Goal: Find specific page/section: Find specific page/section

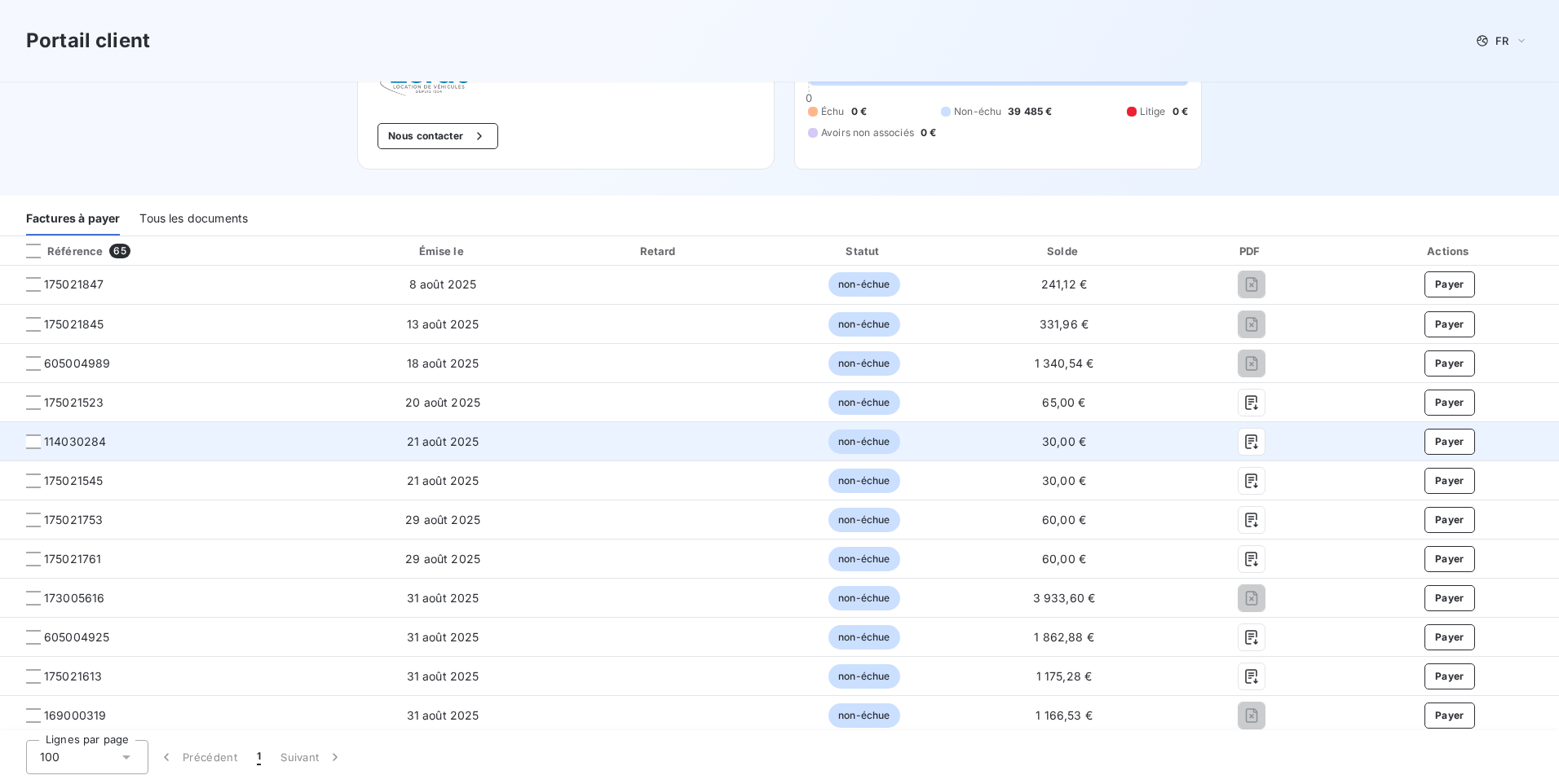
scroll to position [82, 0]
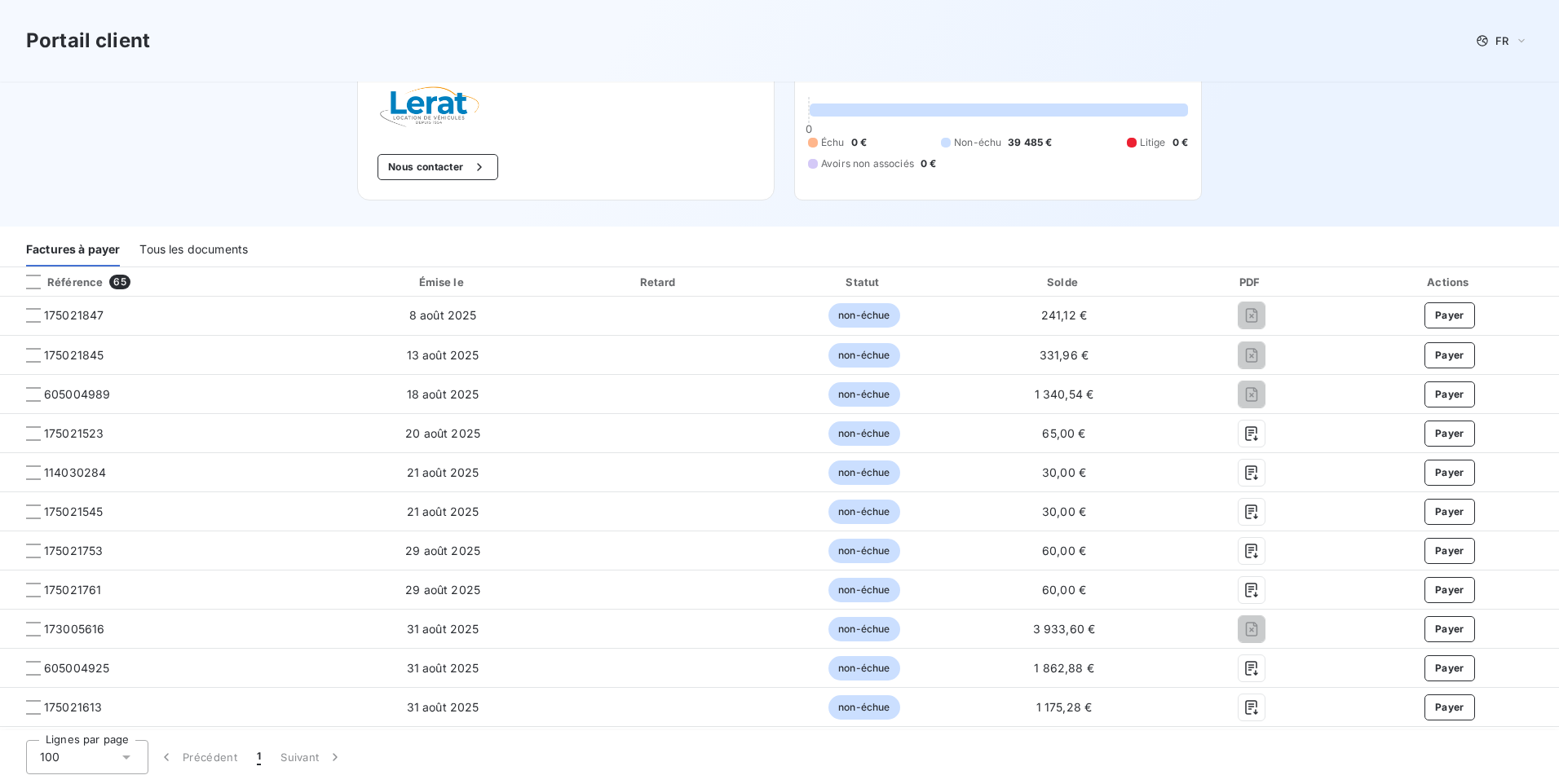
click at [181, 248] on div "Tous les documents" at bounding box center [193, 248] width 108 height 34
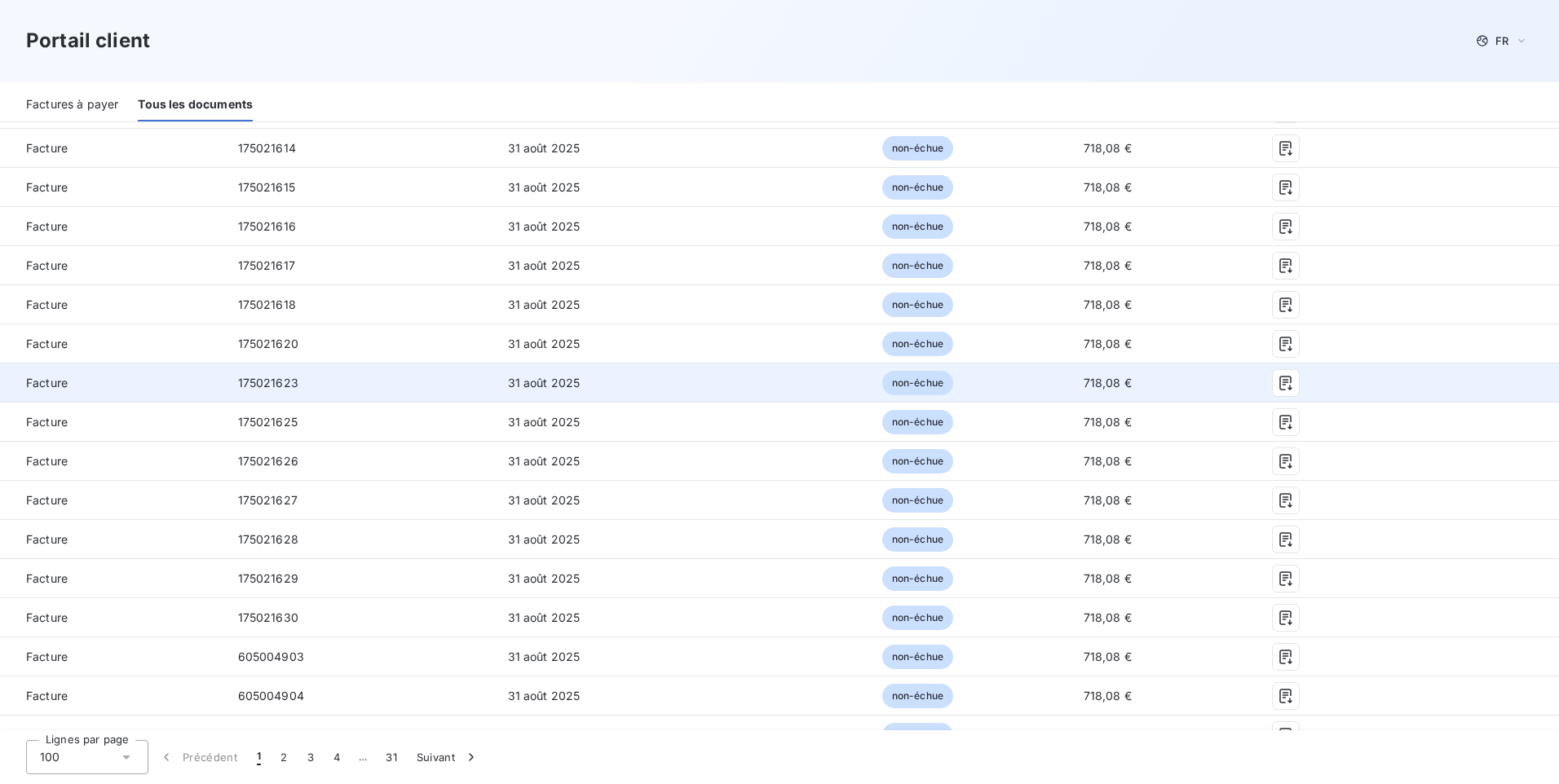
scroll to position [1467, 0]
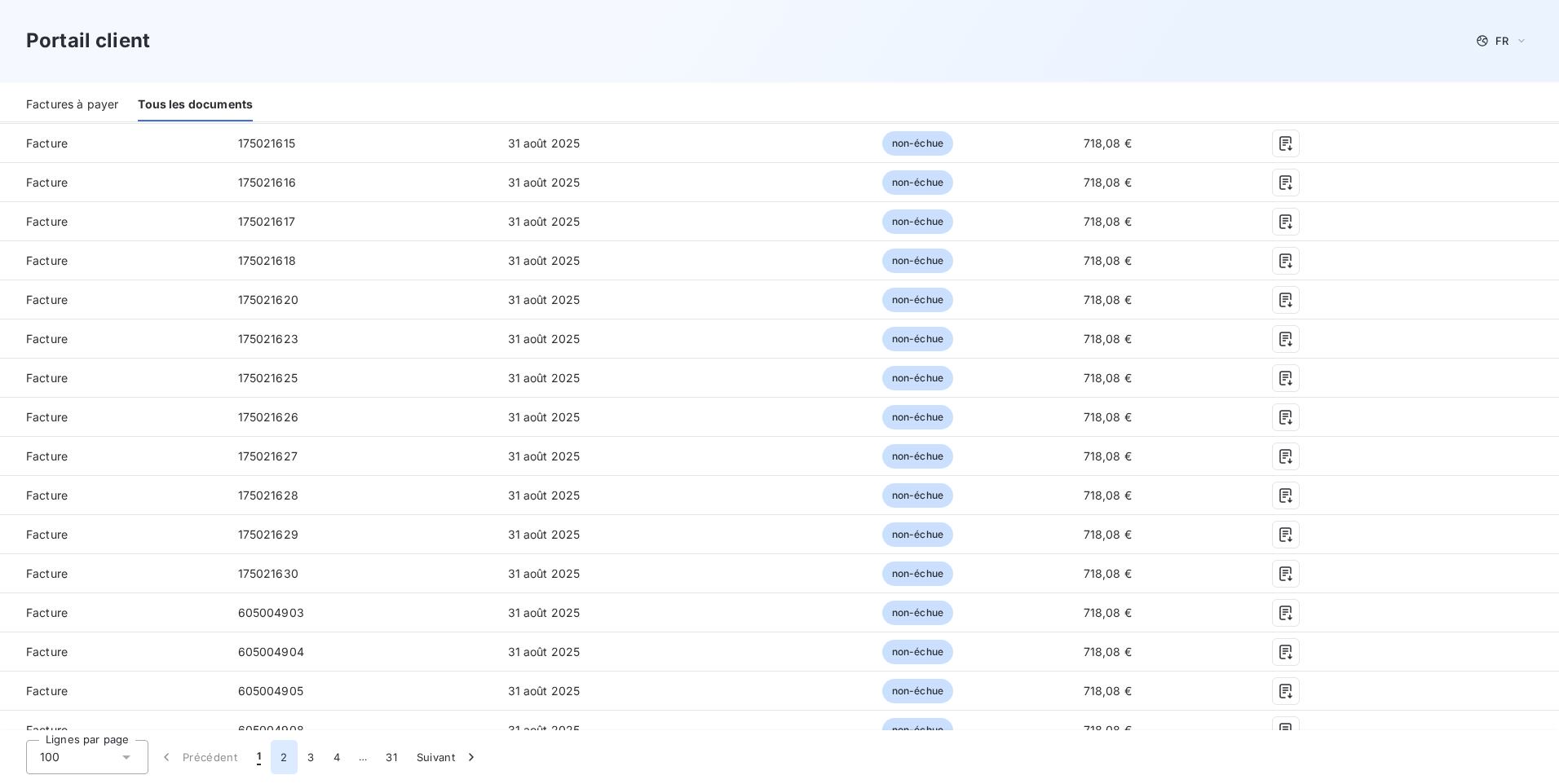
click at [282, 758] on button "2" at bounding box center [284, 757] width 26 height 34
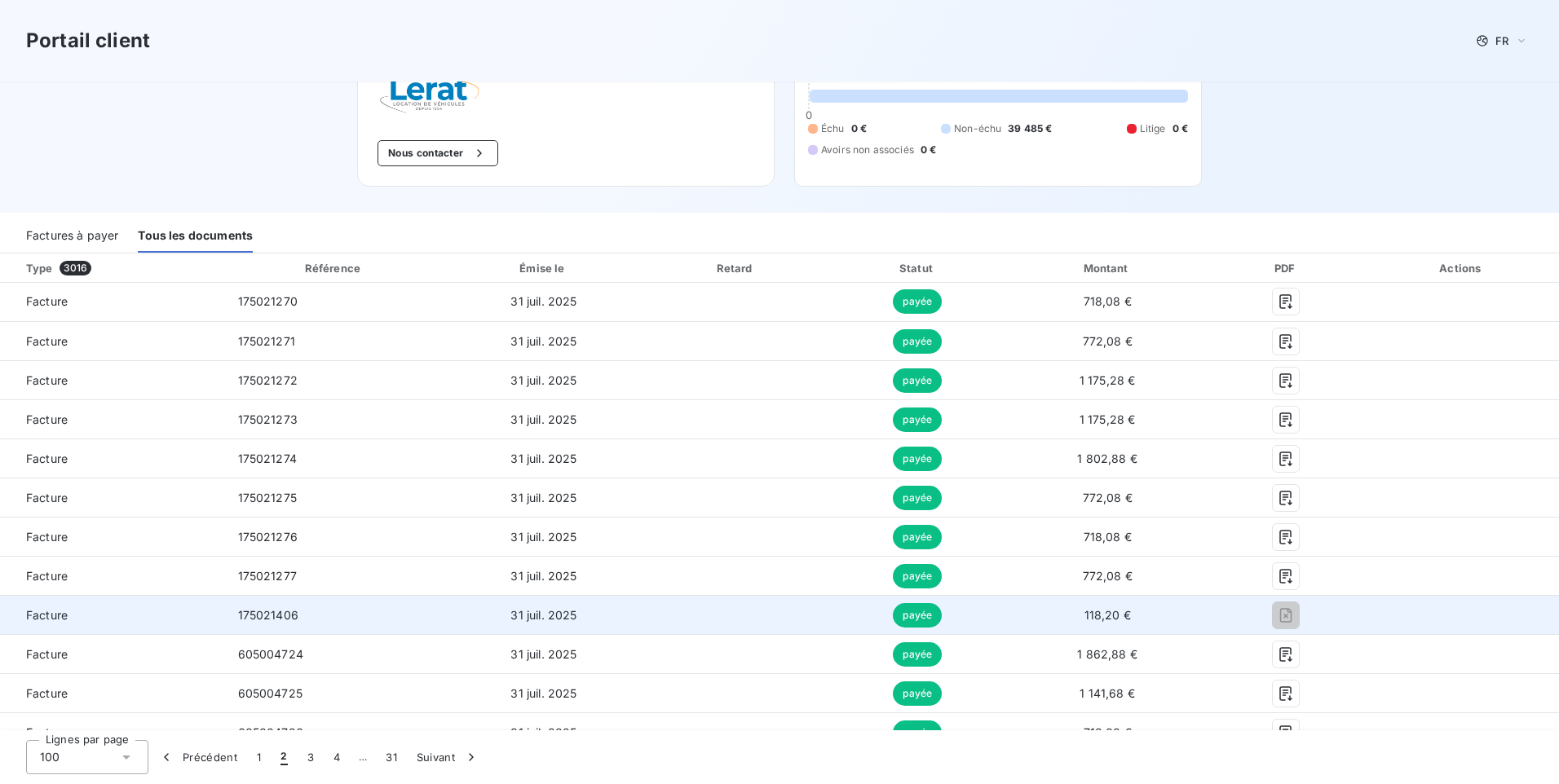
scroll to position [82, 0]
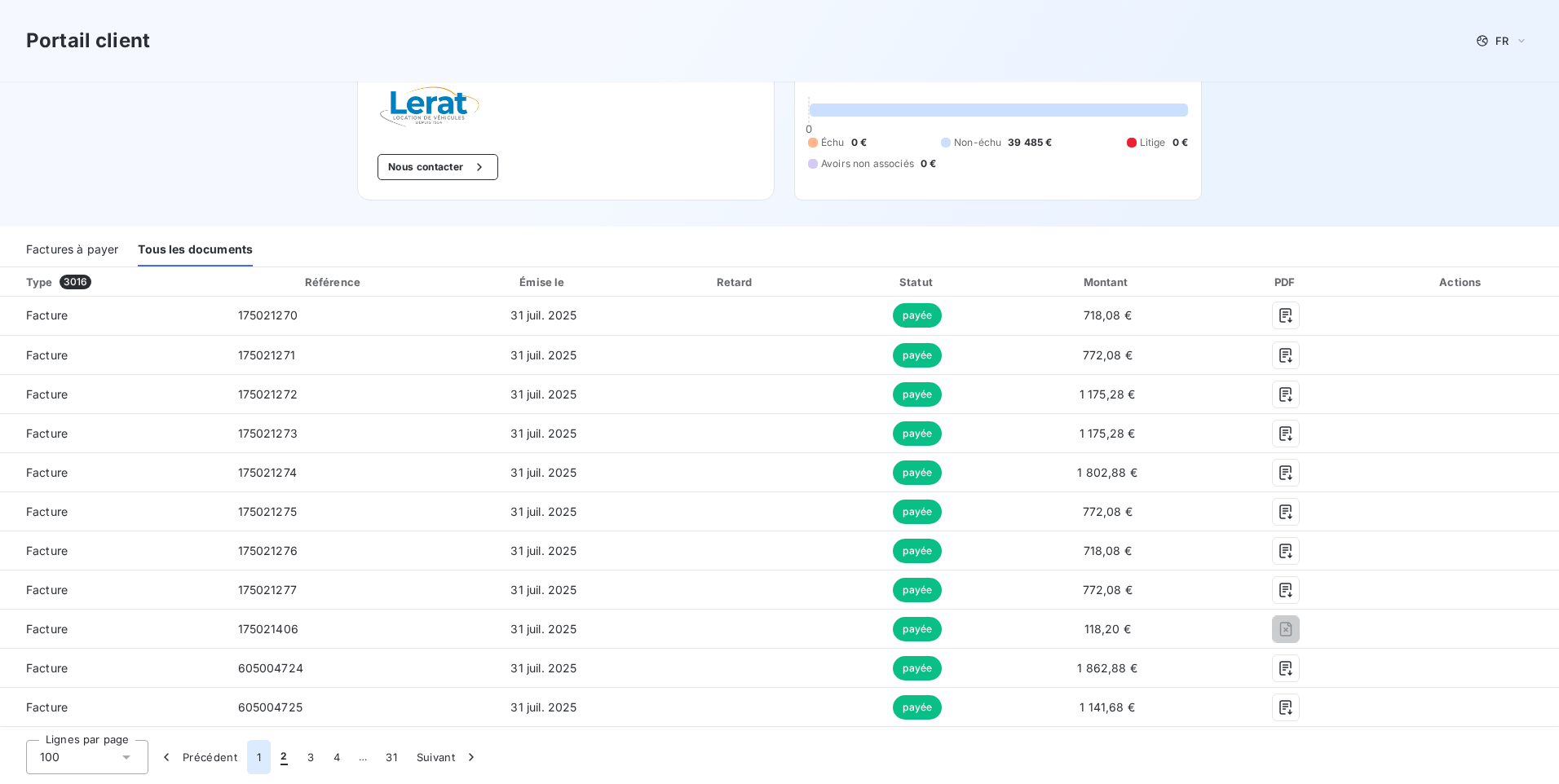
click at [259, 756] on button "1" at bounding box center [258, 757] width 24 height 34
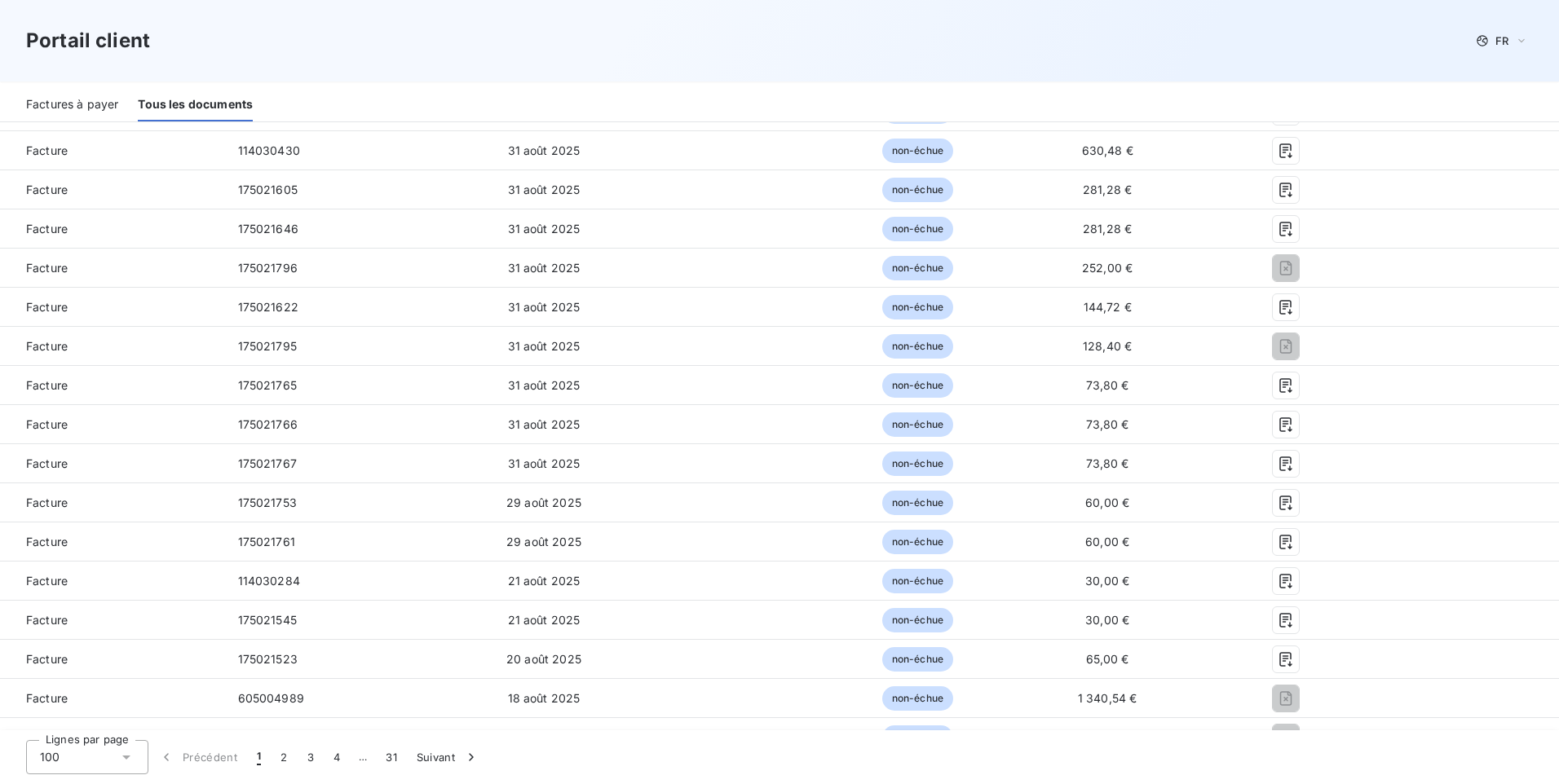
scroll to position [2148, 0]
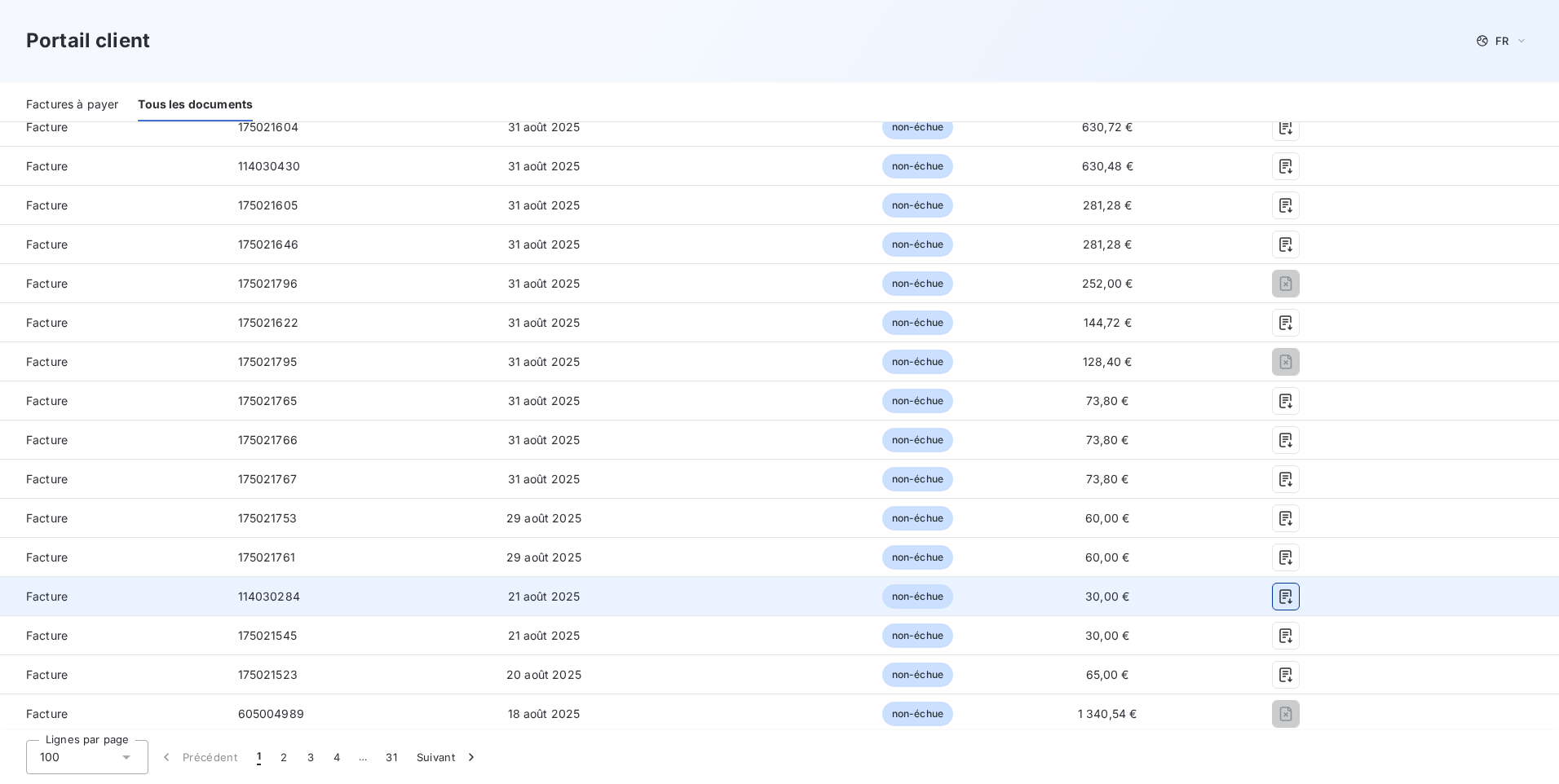
click at [1278, 599] on icon "button" at bounding box center [1287, 597] width 17 height 17
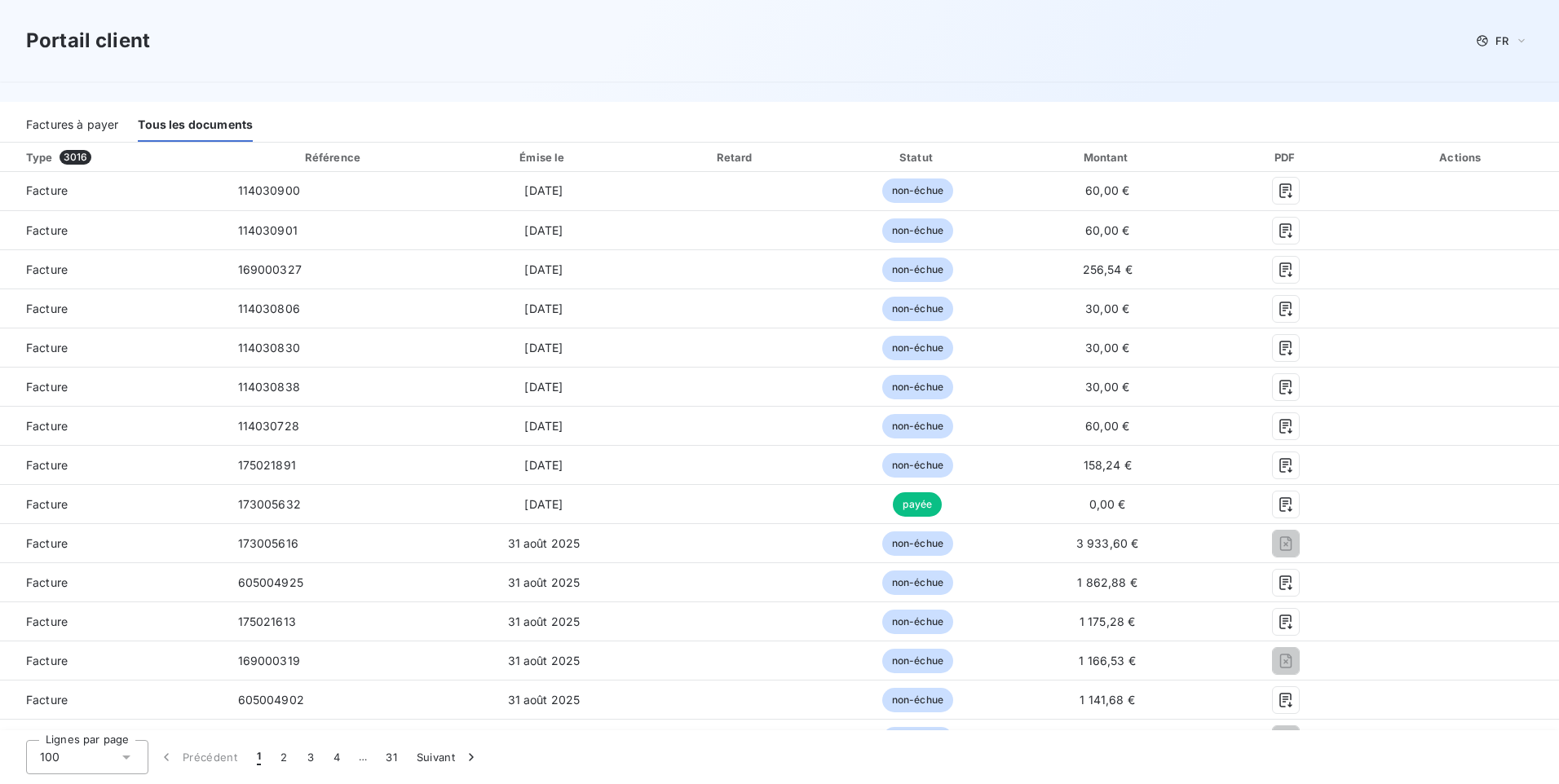
scroll to position [192, 0]
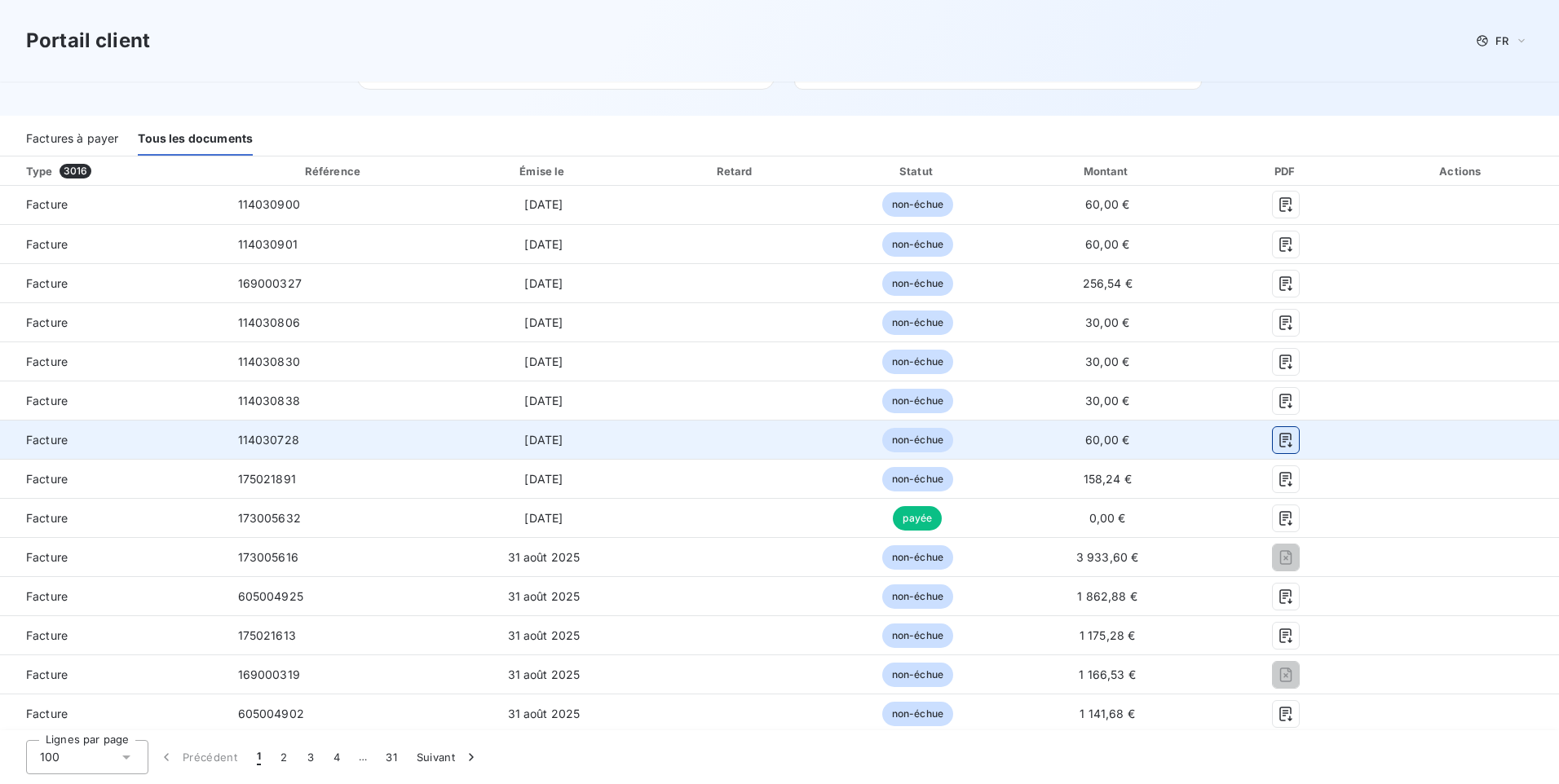
click at [1283, 445] on icon "button" at bounding box center [1287, 440] width 17 height 17
click at [1282, 439] on icon "button" at bounding box center [1287, 440] width 17 height 17
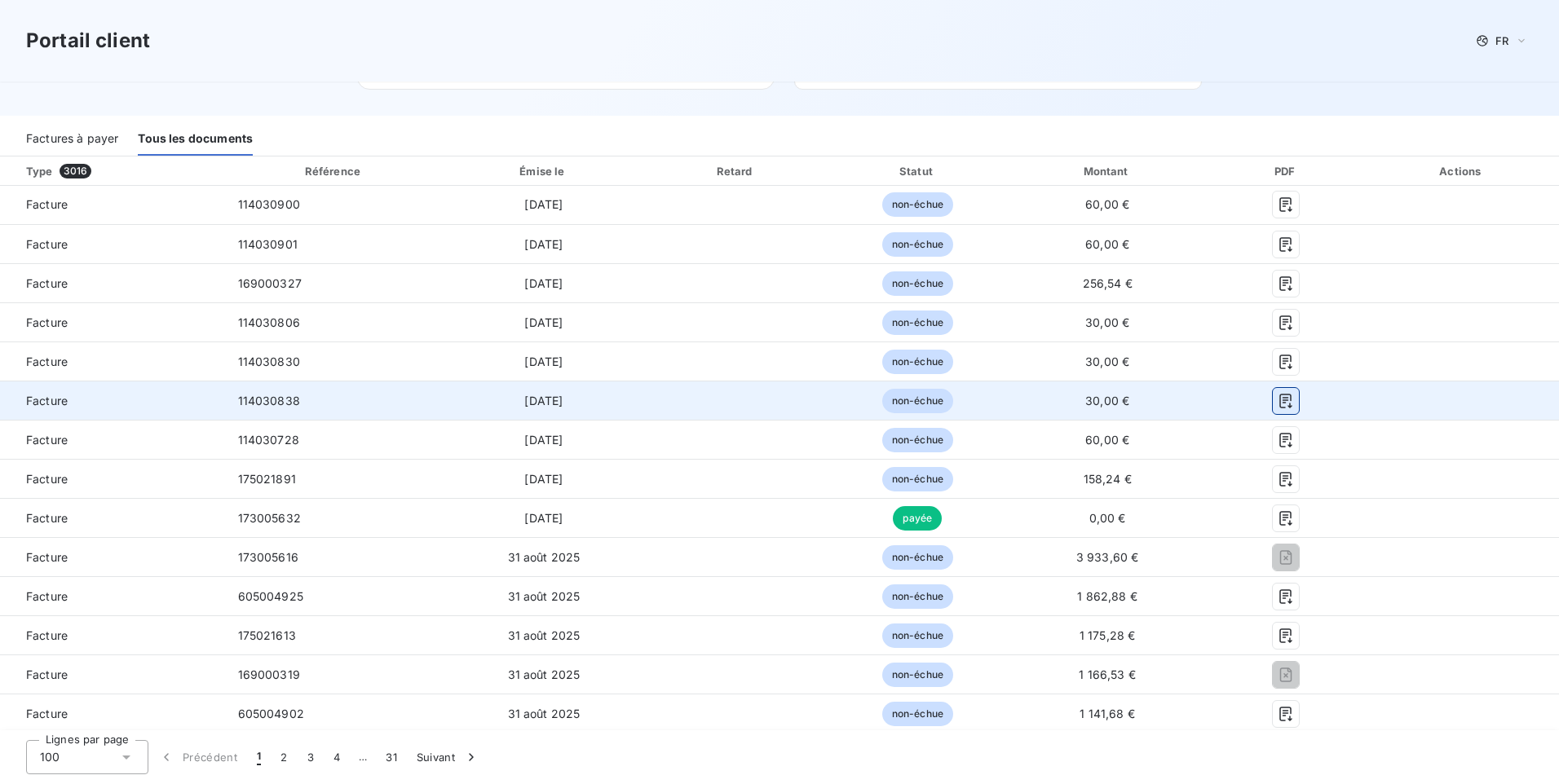
click at [1280, 396] on icon "button" at bounding box center [1287, 401] width 17 height 17
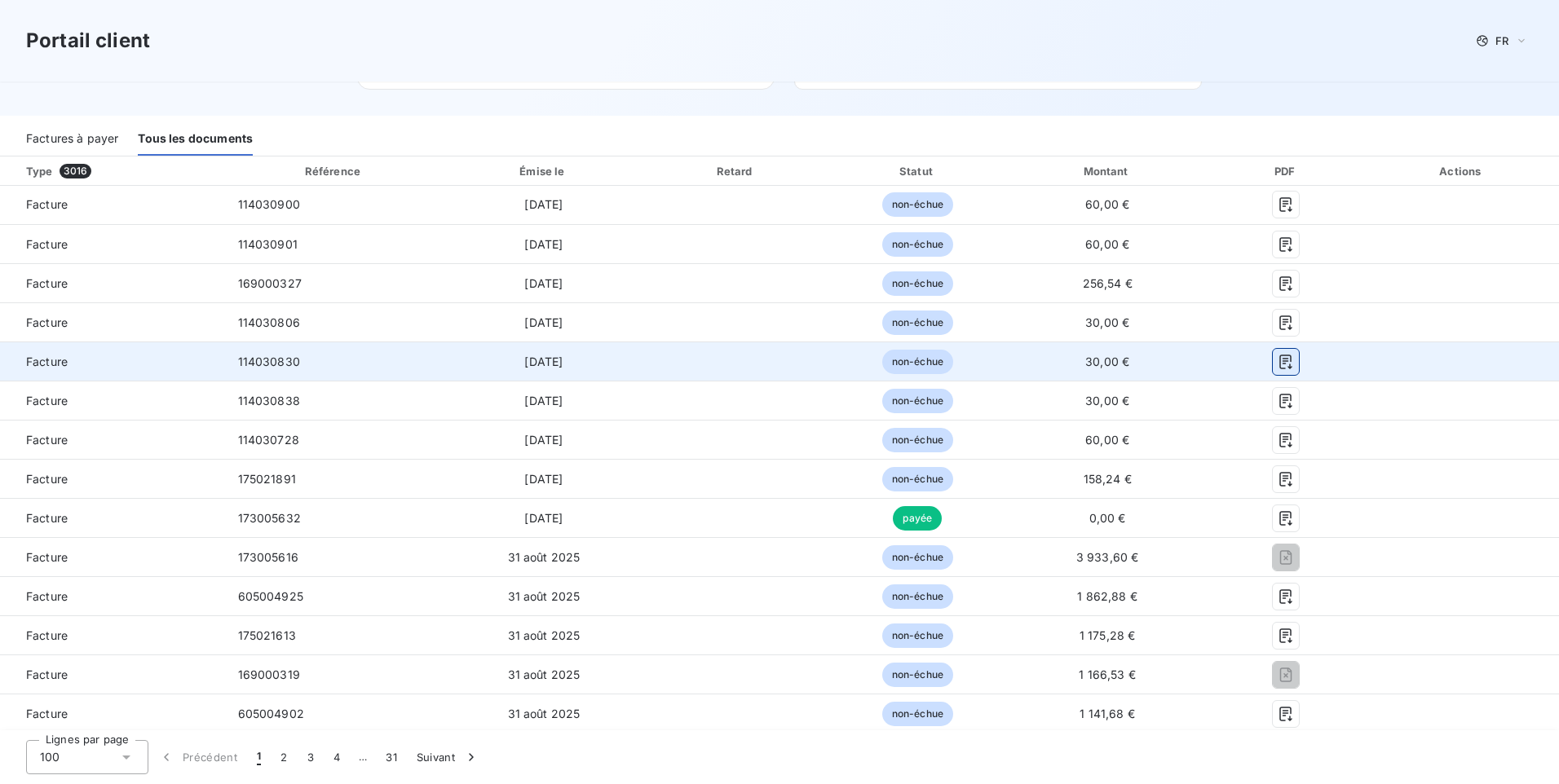
click at [1280, 358] on icon "button" at bounding box center [1286, 362] width 12 height 15
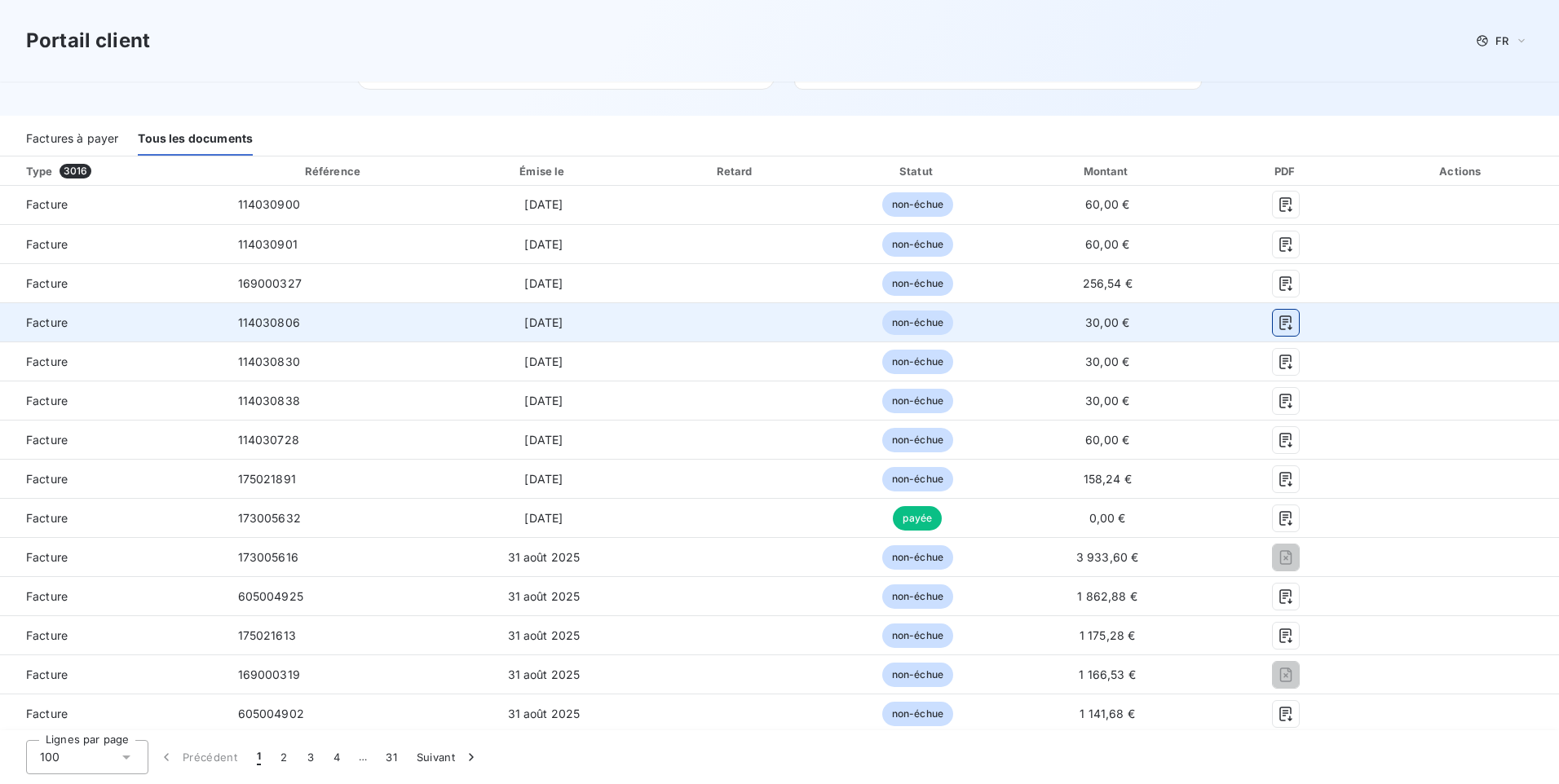
click at [1281, 322] on icon "button" at bounding box center [1286, 323] width 12 height 15
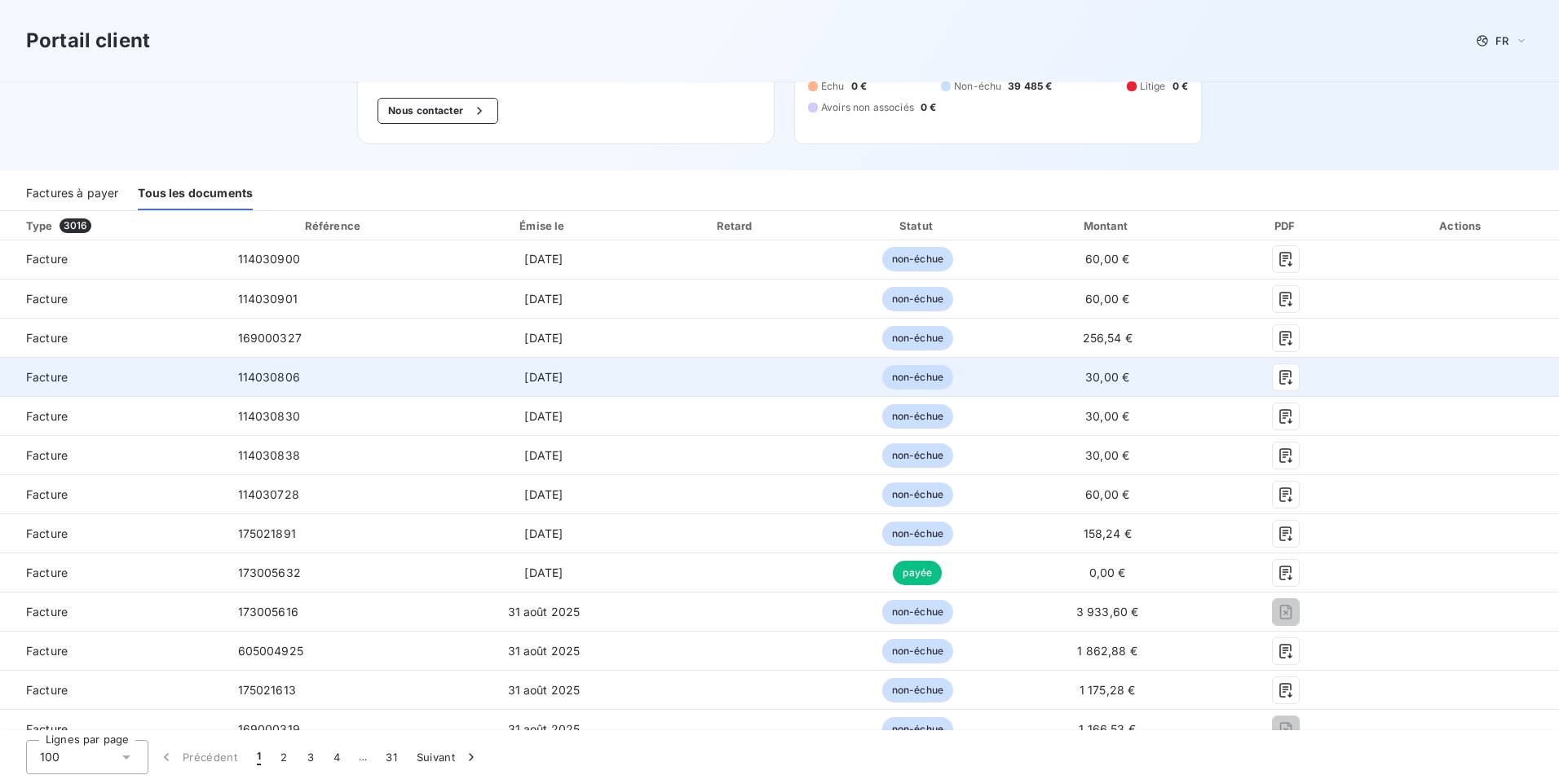
scroll to position [30, 0]
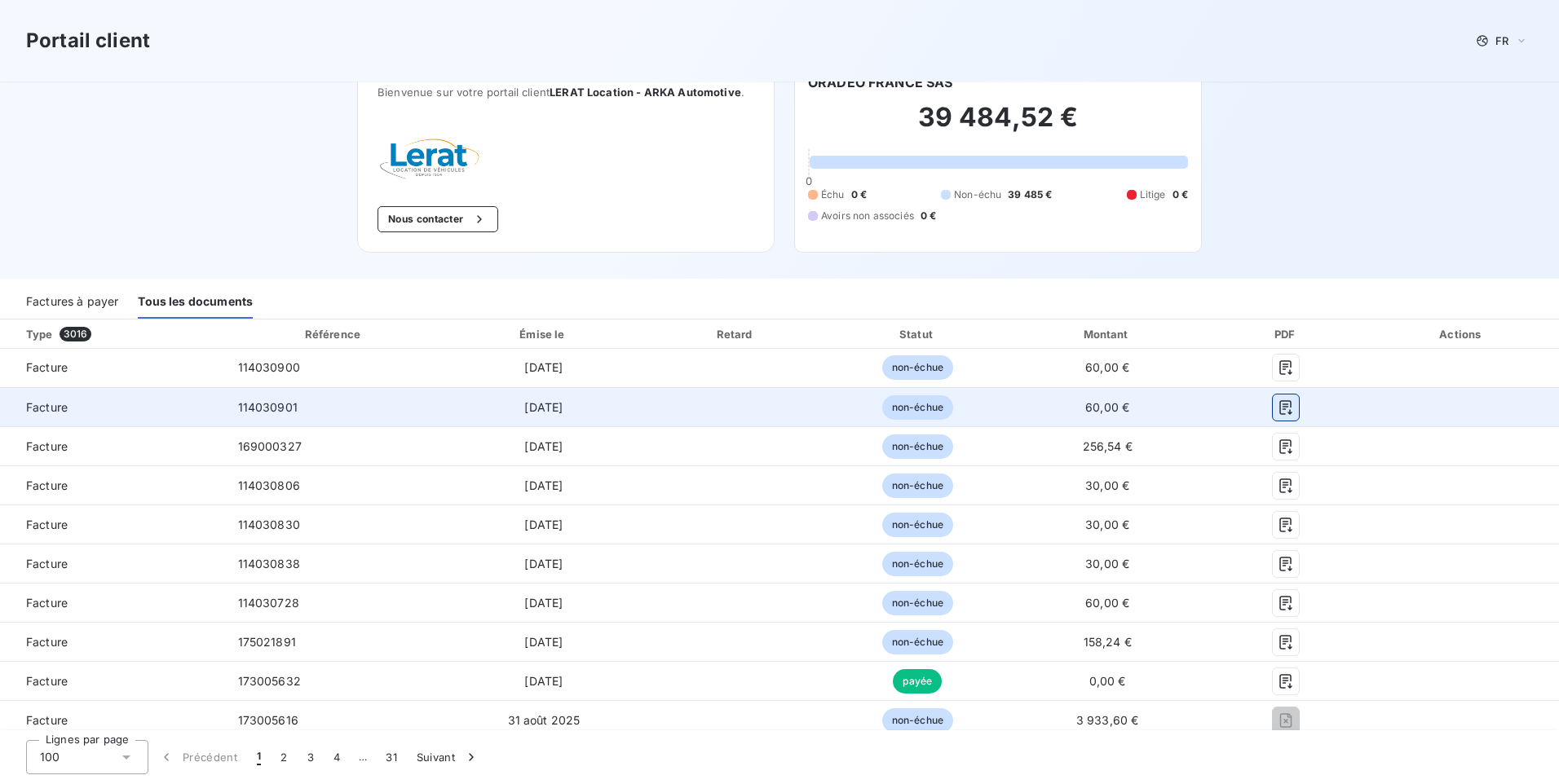
click at [1278, 409] on icon "button" at bounding box center [1287, 408] width 17 height 17
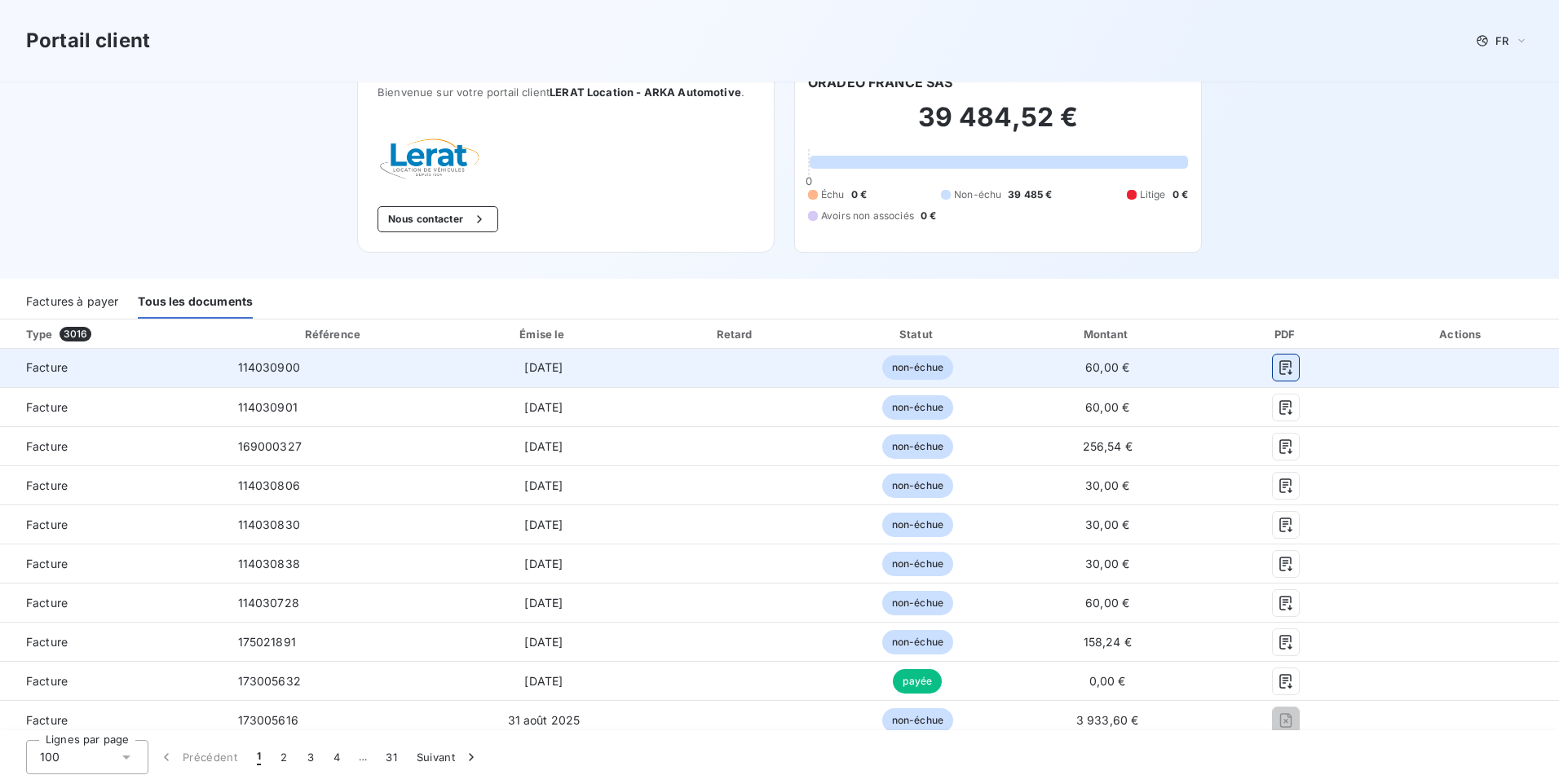
click at [1280, 366] on icon "button" at bounding box center [1287, 368] width 17 height 17
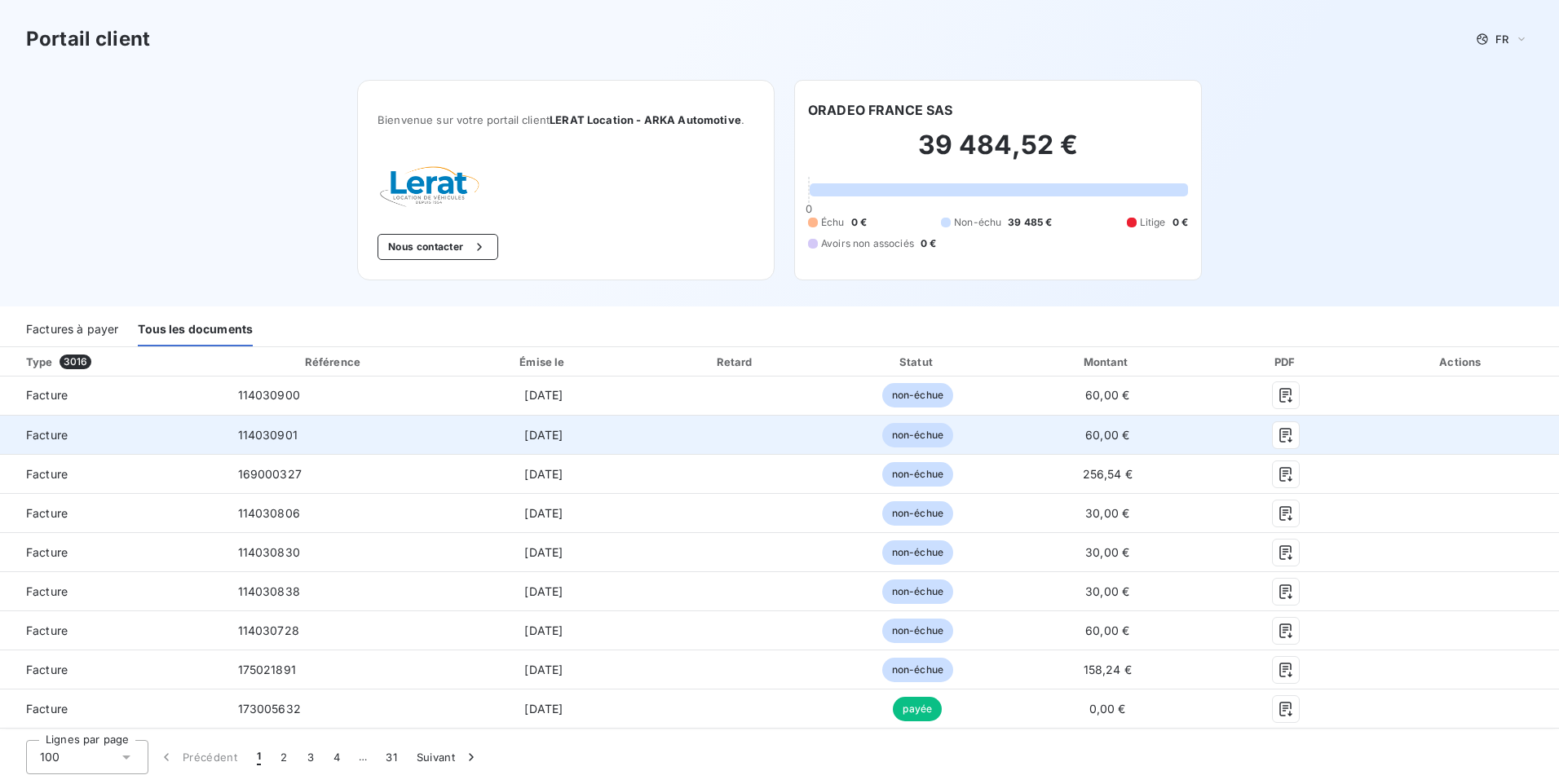
scroll to position [0, 0]
